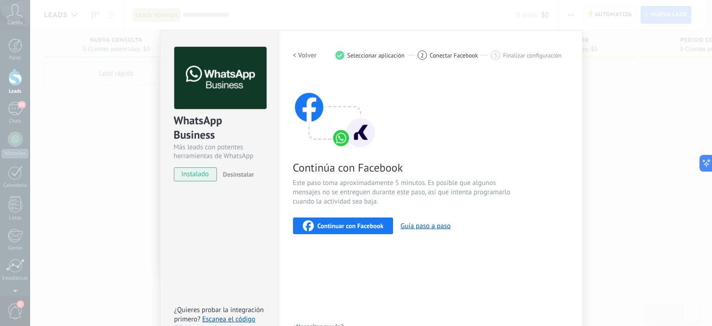
click at [19, 303] on div "Conoce tus beneficios de WhatsApp Precio: Responde gratis o inicia nuevas conve…" at bounding box center [356, 163] width 712 height 326
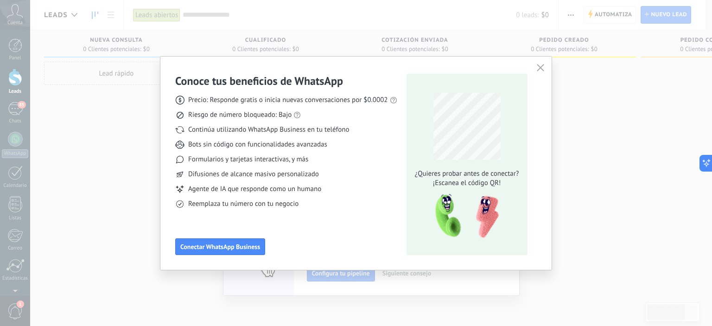
click at [541, 68] on icon "button" at bounding box center [540, 67] width 7 height 7
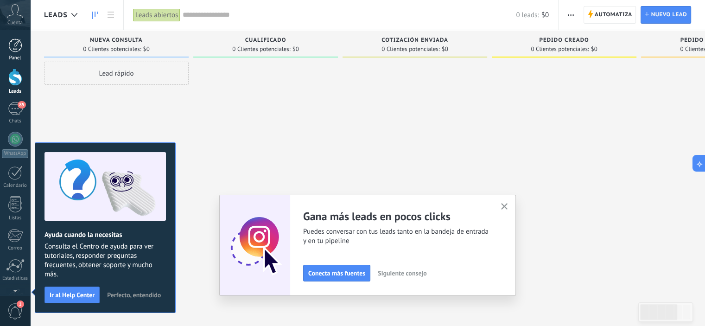
click at [13, 46] on div at bounding box center [15, 45] width 14 height 14
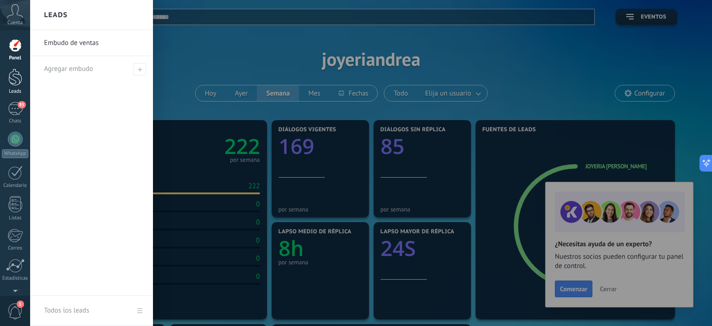
click at [16, 75] on div at bounding box center [15, 77] width 14 height 17
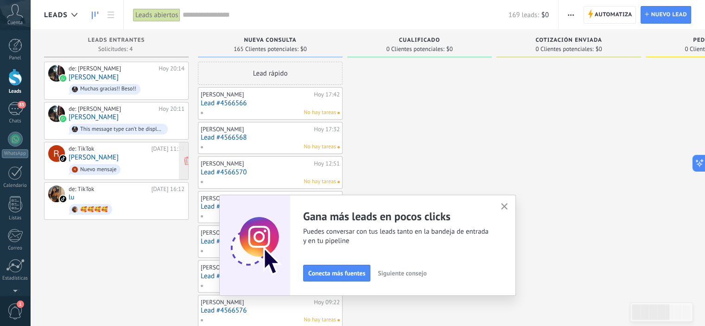
click at [95, 158] on link "[PERSON_NAME]" at bounding box center [94, 157] width 50 height 8
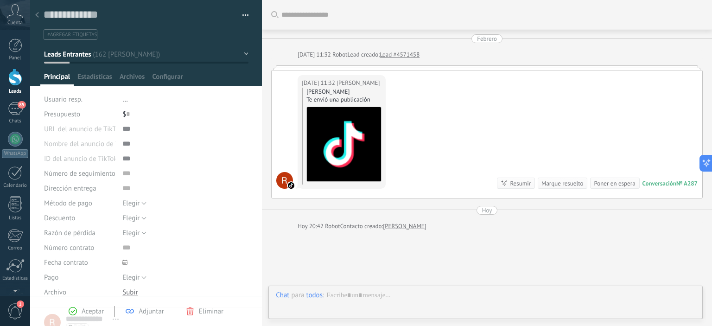
scroll to position [65, 0]
